Goal: Find specific page/section: Find specific page/section

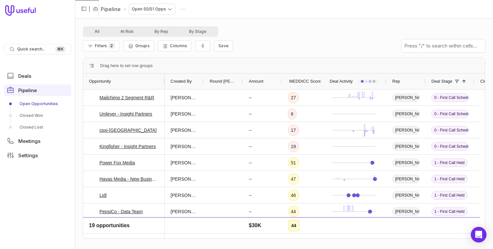
click at [300, 43] on div "Filters 2 Groups Columns Save" at bounding box center [284, 46] width 402 height 18
